Goal: Information Seeking & Learning: Learn about a topic

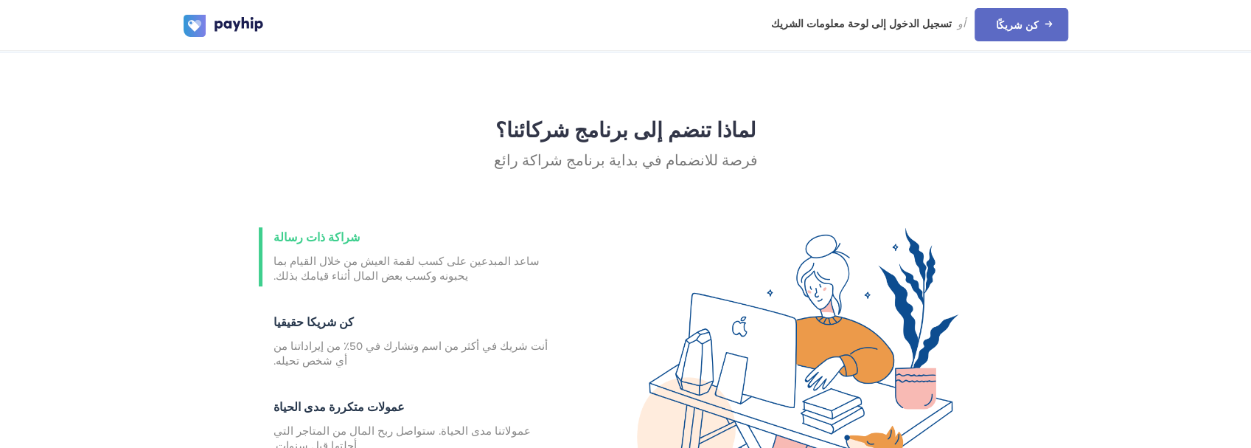
scroll to position [573, 0]
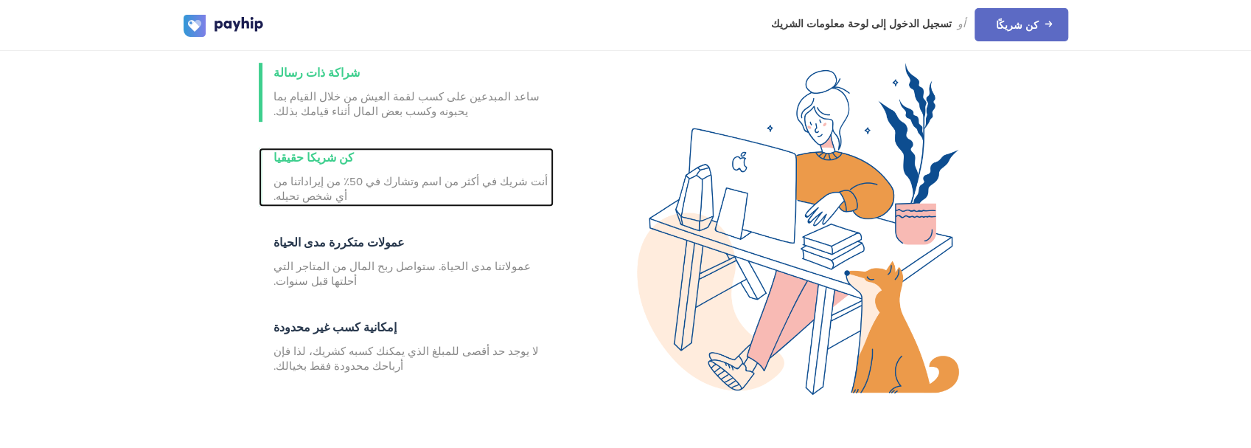
click at [336, 150] on font "كن شريكا حقيقيا" at bounding box center [314, 157] width 80 height 15
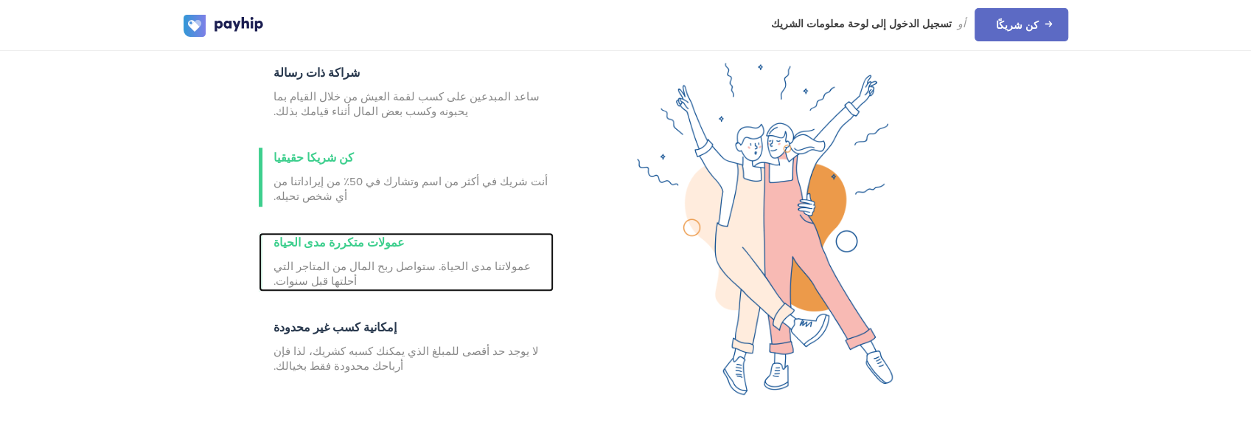
click at [328, 232] on div "عمولات متكررة مدى الحياة عمولاتنا مدى الحياة. ستواصل ربح المال من المتاجر التي …" at bounding box center [414, 261] width 280 height 59
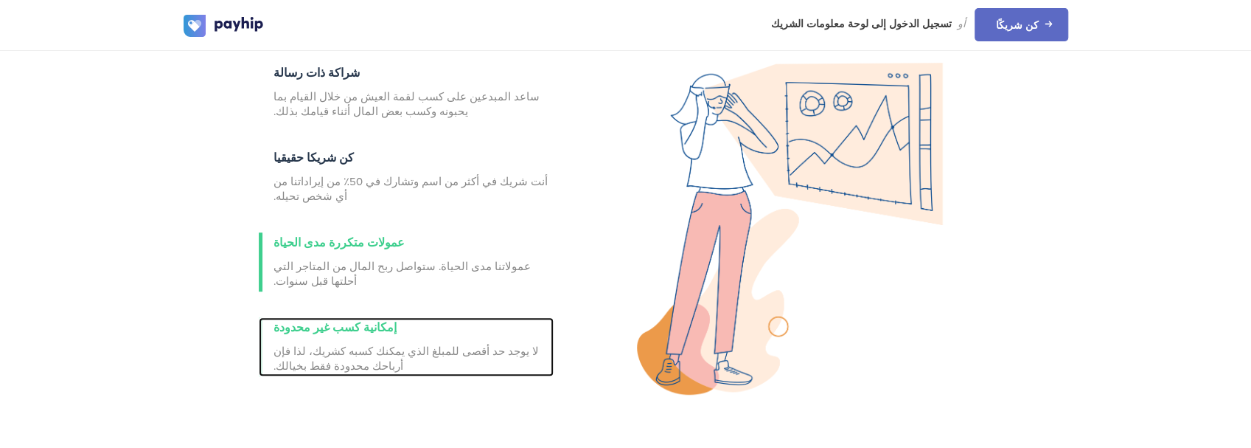
click at [369, 344] on font "لا يوجد حد أقصى للمبلغ الذي يمكنك كسبه كشريك، لذا فإن أرباحك محدودة فقط بخيالك." at bounding box center [406, 358] width 265 height 28
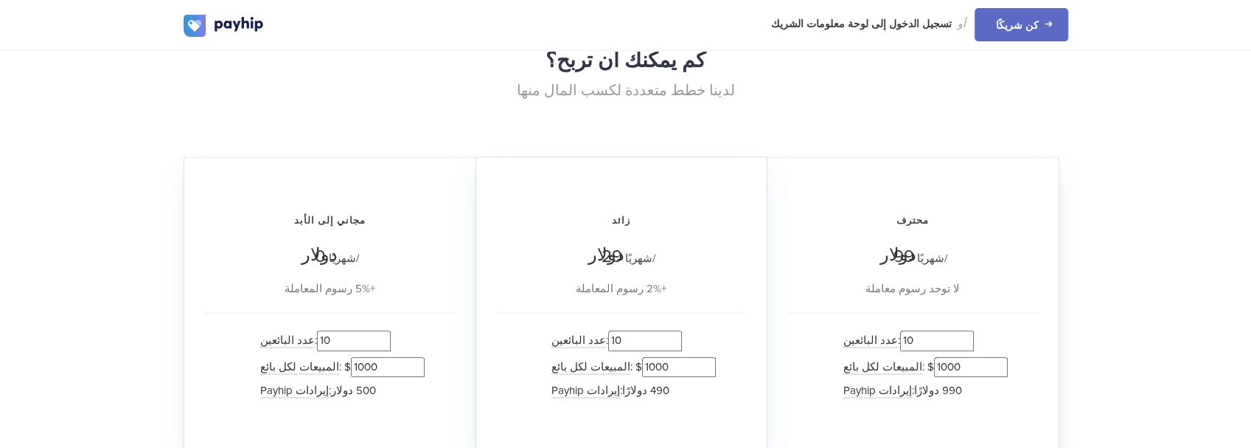
scroll to position [1425, 0]
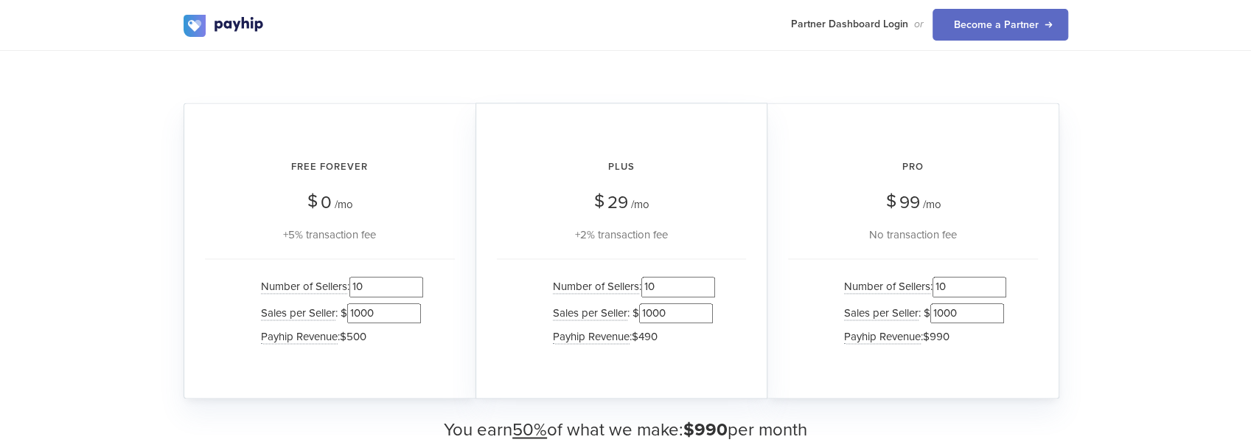
click at [316, 240] on div "+5% transaction fee" at bounding box center [330, 235] width 250 height 18
drag, startPoint x: 384, startPoint y: 283, endPoint x: 366, endPoint y: 278, distance: 19.1
click at [348, 283] on li "Number of Sellers : 10" at bounding box center [339, 287] width 170 height 26
click at [415, 280] on input "11" at bounding box center [387, 287] width 74 height 20
click at [415, 280] on input "12" at bounding box center [387, 287] width 74 height 20
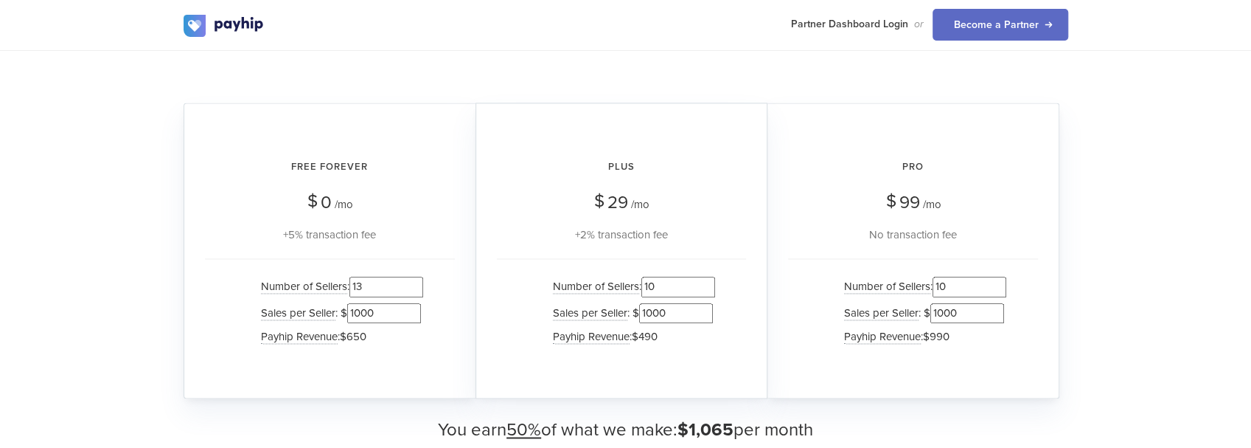
click at [415, 280] on input "13" at bounding box center [387, 287] width 74 height 20
click at [415, 280] on input "14" at bounding box center [387, 287] width 74 height 20
click at [415, 280] on input "15" at bounding box center [387, 287] width 74 height 20
click at [415, 280] on input "16" at bounding box center [387, 287] width 74 height 20
click at [415, 280] on input "17" at bounding box center [387, 287] width 74 height 20
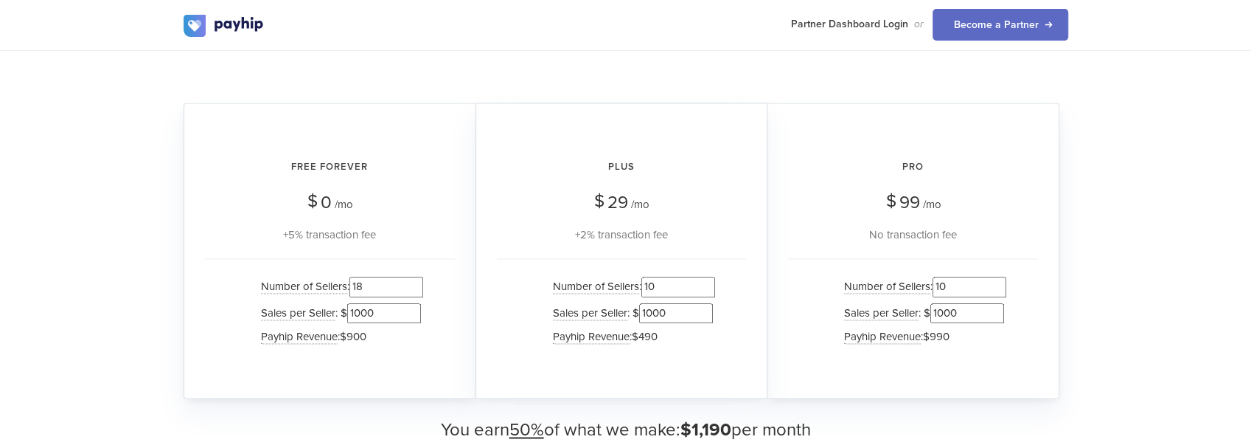
click at [415, 280] on input "18" at bounding box center [387, 287] width 74 height 20
click at [415, 280] on input "19" at bounding box center [387, 287] width 74 height 20
click at [415, 280] on input "20" at bounding box center [387, 287] width 74 height 20
type input "21"
click at [416, 280] on input "21" at bounding box center [387, 287] width 74 height 20
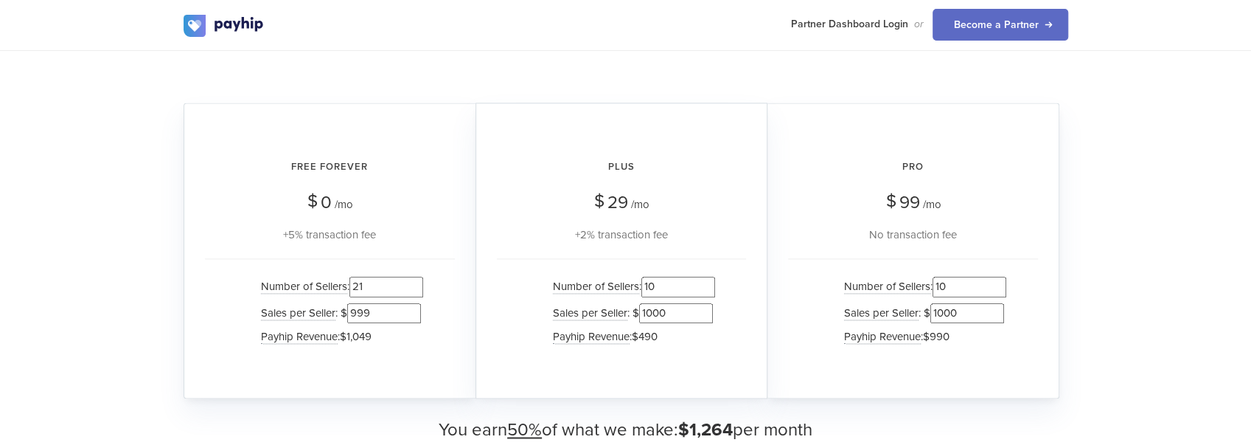
click at [411, 311] on input "999" at bounding box center [384, 313] width 74 height 20
click at [411, 311] on input "998" at bounding box center [384, 313] width 74 height 20
click at [411, 311] on input "997" at bounding box center [384, 313] width 74 height 20
click at [411, 311] on input "979" at bounding box center [384, 313] width 74 height 20
type input "1129"
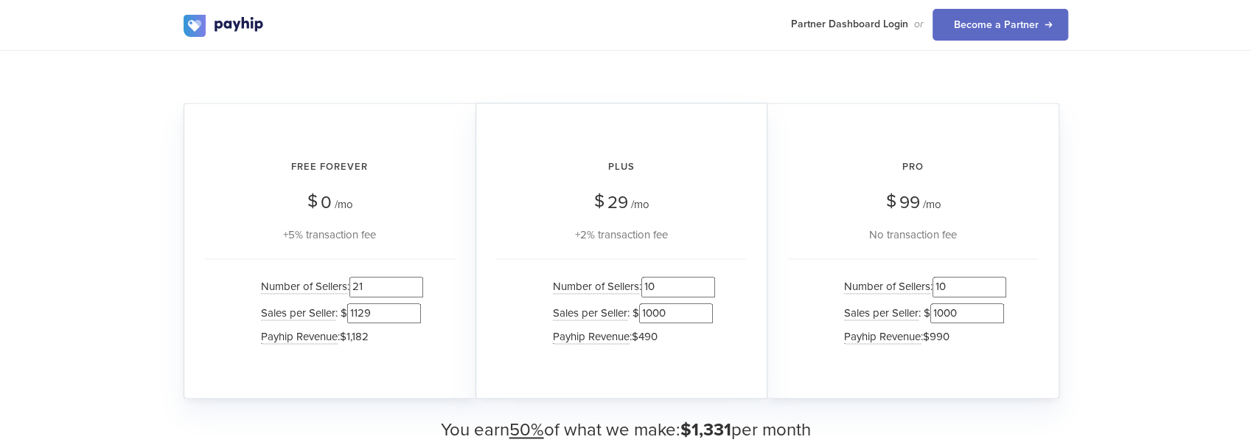
click at [411, 310] on input "1129" at bounding box center [384, 313] width 74 height 20
click at [704, 277] on input "11" at bounding box center [679, 287] width 74 height 20
click at [706, 277] on input "12" at bounding box center [679, 287] width 74 height 20
drag, startPoint x: 706, startPoint y: 277, endPoint x: 690, endPoint y: 284, distance: 16.8
type input "38"
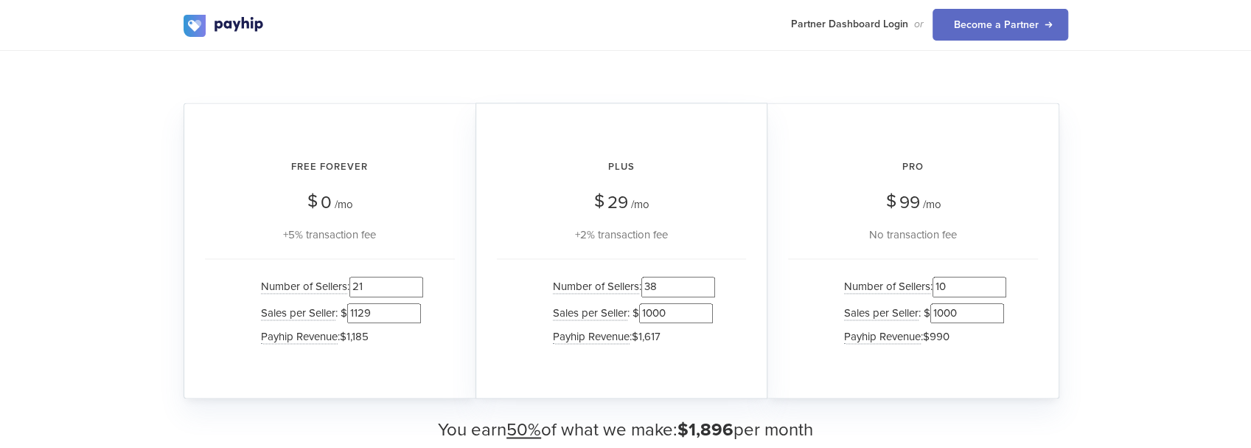
click at [696, 282] on input "38" at bounding box center [679, 287] width 74 height 20
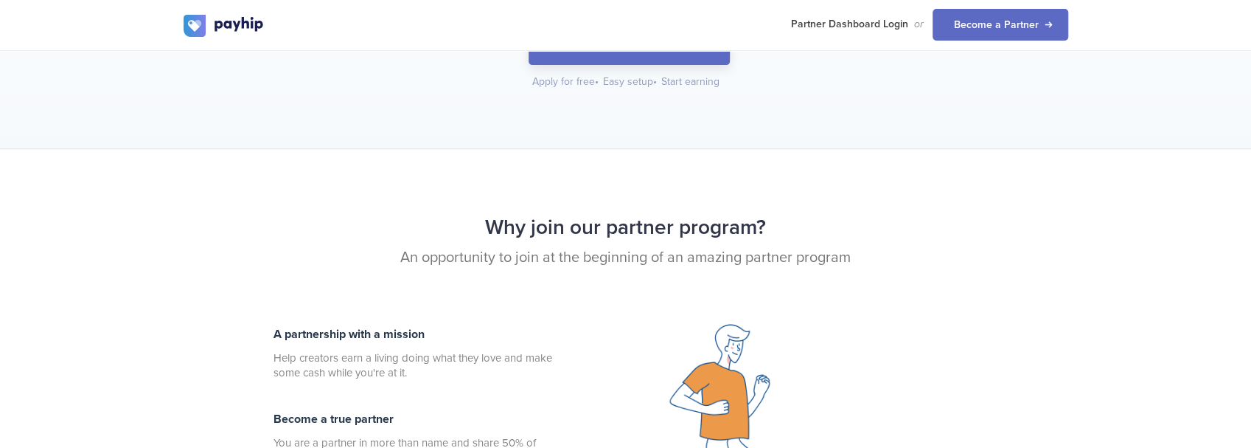
scroll to position [0, 0]
